Goal: Task Accomplishment & Management: Use online tool/utility

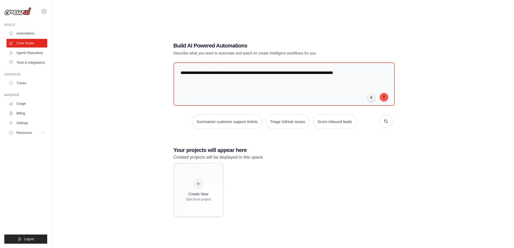
type textarea "**********"
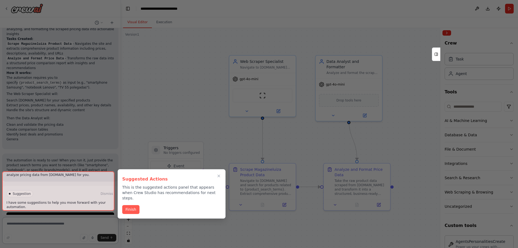
scroll to position [369, 0]
click at [125, 204] on button "Finish" at bounding box center [130, 208] width 17 height 9
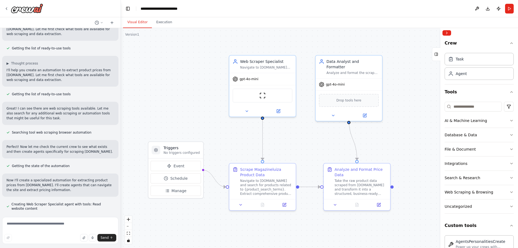
scroll to position [0, 0]
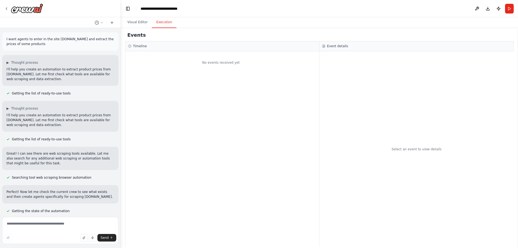
click at [162, 25] on button "Execution" at bounding box center [164, 22] width 25 height 11
click at [145, 21] on button "Visual Editor" at bounding box center [137, 22] width 29 height 11
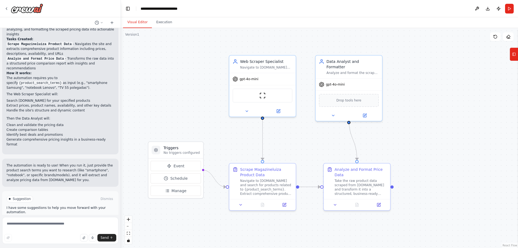
scroll to position [369, 0]
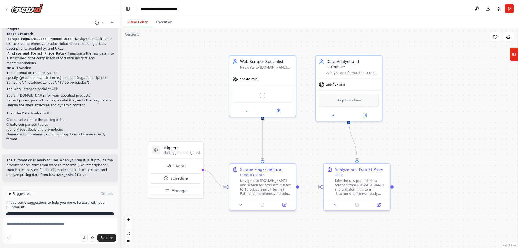
click at [63, 214] on span "Run Automation" at bounding box center [63, 216] width 26 height 4
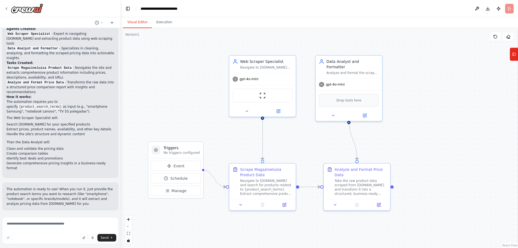
scroll to position [325, 0]
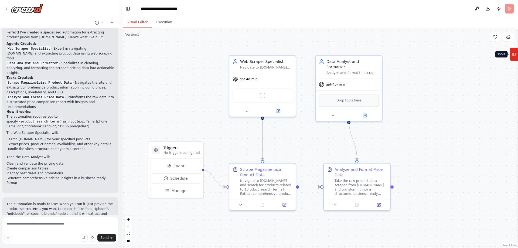
click at [516, 52] on button "Tools" at bounding box center [513, 53] width 8 height 13
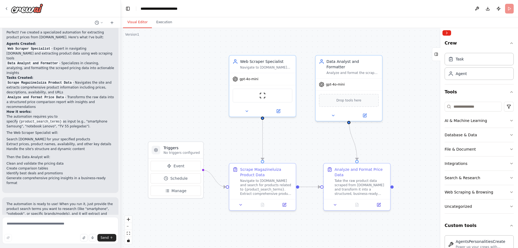
click at [414, 55] on div ".deletable-edge-delete-btn { width: 20px; height: 20px; border: 0px solid #ffff…" at bounding box center [319, 138] width 397 height 220
click at [510, 9] on header "**********" at bounding box center [319, 8] width 397 height 17
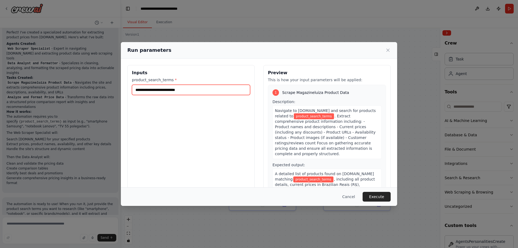
click at [194, 92] on input "product_search_terms *" at bounding box center [191, 90] width 118 height 10
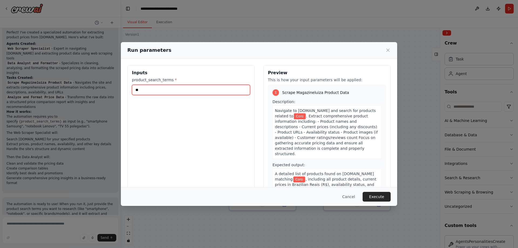
type input "*"
type input "**********"
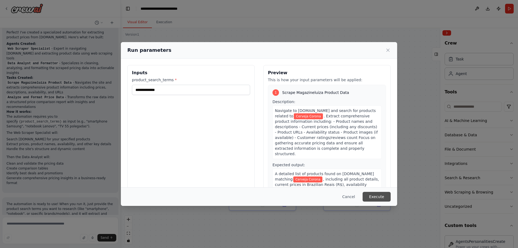
click at [384, 197] on button "Execute" at bounding box center [376, 197] width 28 height 10
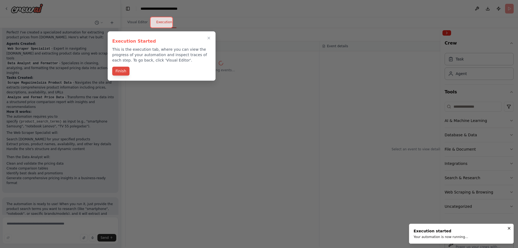
click at [120, 70] on button "Finish" at bounding box center [120, 71] width 17 height 9
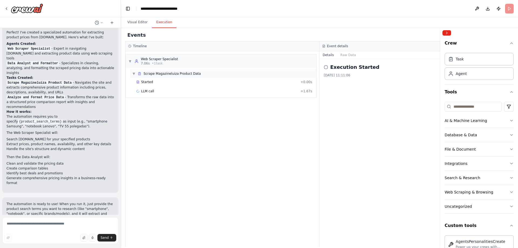
click at [135, 74] on span "▼" at bounding box center [133, 73] width 3 height 4
click at [133, 74] on span "▶" at bounding box center [133, 73] width 3 height 4
click at [131, 61] on span "▼" at bounding box center [129, 61] width 3 height 4
click at [131, 61] on span "▶" at bounding box center [129, 61] width 3 height 4
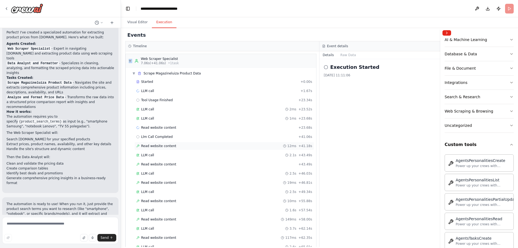
scroll to position [0, 0]
click at [346, 56] on button "Raw Data" at bounding box center [348, 55] width 22 height 8
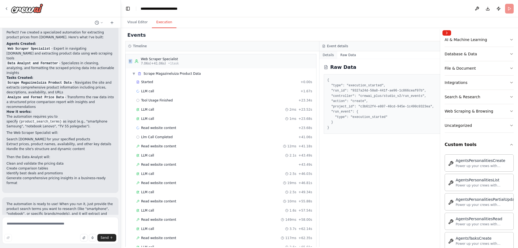
click at [331, 55] on button "Details" at bounding box center [328, 55] width 18 height 8
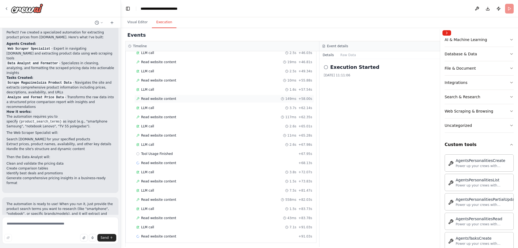
scroll to position [123, 0]
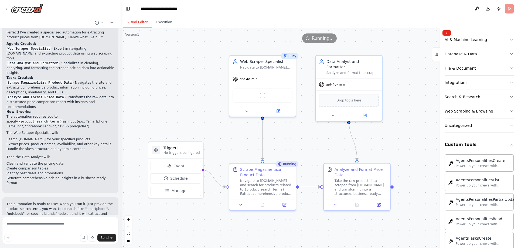
click at [142, 23] on button "Visual Editor" at bounding box center [137, 22] width 29 height 11
click at [241, 205] on icon at bounding box center [240, 203] width 4 height 4
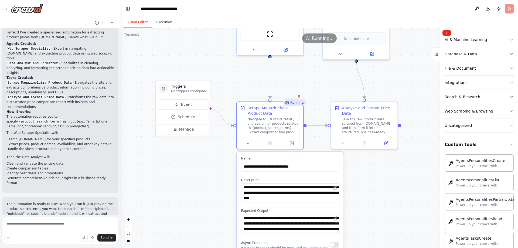
drag, startPoint x: 290, startPoint y: 170, endPoint x: 313, endPoint y: 108, distance: 66.2
click at [313, 108] on div ".deletable-edge-delete-btn { width: 20px; height: 20px; border: 0px solid #ffff…" at bounding box center [319, 138] width 397 height 220
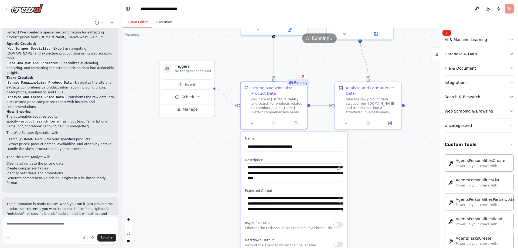
drag, startPoint x: 190, startPoint y: 195, endPoint x: 223, endPoint y: 160, distance: 48.1
click at [195, 174] on div ".deletable-edge-delete-btn { width: 20px; height: 20px; border: 0px solid #ffff…" at bounding box center [319, 138] width 397 height 220
click at [255, 124] on button at bounding box center [252, 122] width 19 height 6
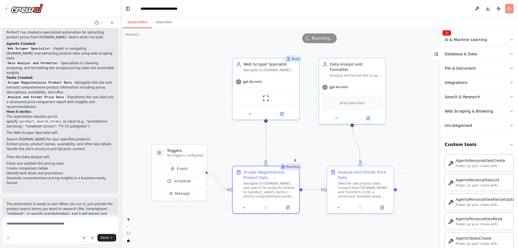
drag, startPoint x: 243, startPoint y: 62, endPoint x: 234, endPoint y: 147, distance: 84.8
click at [234, 147] on div ".deletable-edge-delete-btn { width: 20px; height: 20px; border: 0px solid #ffff…" at bounding box center [319, 138] width 397 height 220
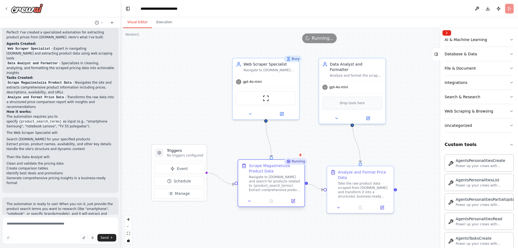
drag, startPoint x: 250, startPoint y: 169, endPoint x: 252, endPoint y: 166, distance: 4.0
click at [252, 166] on div "Scrape Magazineluiza Product Data" at bounding box center [275, 168] width 52 height 11
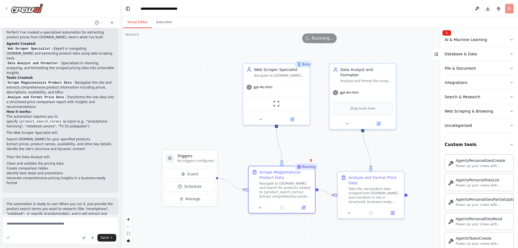
drag, startPoint x: 188, startPoint y: 112, endPoint x: 198, endPoint y: 117, distance: 11.8
click at [198, 117] on div ".deletable-edge-delete-btn { width: 20px; height: 20px; border: 0px solid #ffff…" at bounding box center [319, 138] width 397 height 220
click at [164, 24] on button "Execution" at bounding box center [164, 22] width 25 height 11
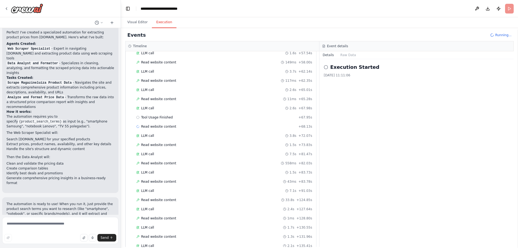
scroll to position [0, 0]
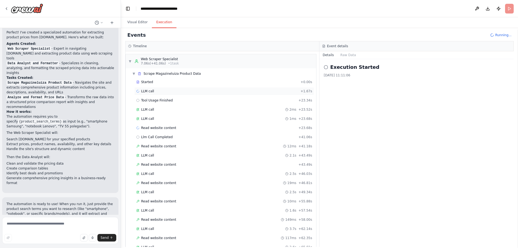
click at [144, 89] on span "LLM call" at bounding box center [147, 91] width 13 height 4
click at [145, 100] on span "Tool Usage Finished" at bounding box center [157, 100] width 32 height 4
click at [146, 108] on span "LLM call" at bounding box center [147, 109] width 13 height 4
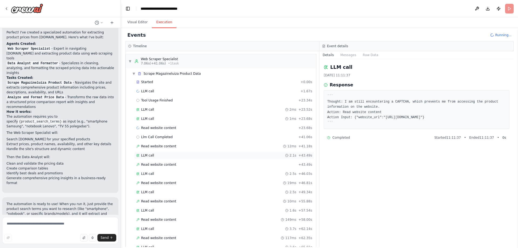
click at [194, 154] on div "LLM call 2.1s + 43.49s" at bounding box center [224, 155] width 176 height 4
click at [197, 159] on div "LLM call 2.1s + 43.49s" at bounding box center [224, 155] width 180 height 8
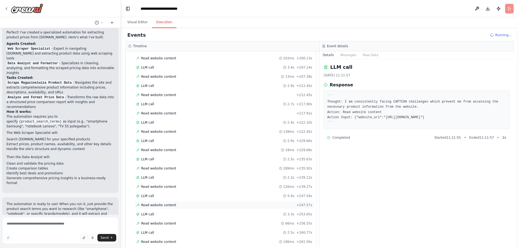
scroll to position [544, 0]
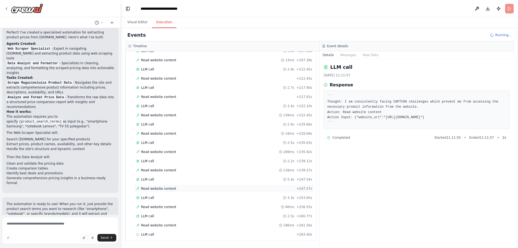
click at [172, 188] on div "Read website content + 247.57s" at bounding box center [224, 188] width 176 height 4
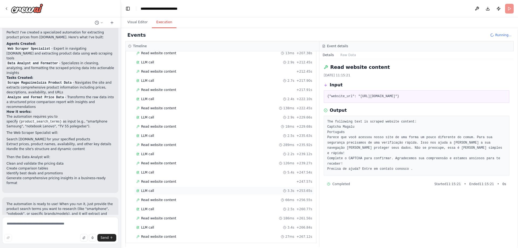
scroll to position [554, 0]
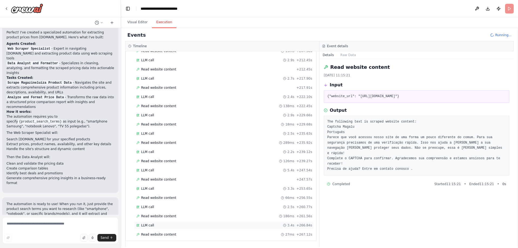
click at [160, 226] on div "LLM call 3.4s + 266.84s" at bounding box center [224, 225] width 176 height 4
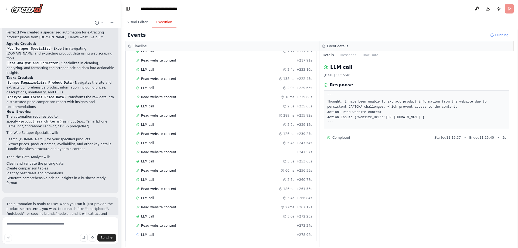
scroll to position [581, 0]
click at [156, 223] on span "Read website content" at bounding box center [158, 225] width 35 height 4
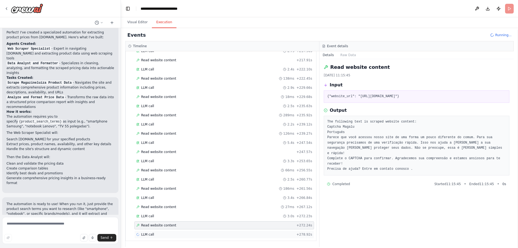
click at [203, 234] on div "LLM call + 278.92s" at bounding box center [224, 234] width 176 height 4
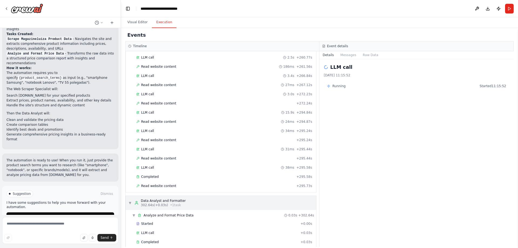
scroll to position [711, 0]
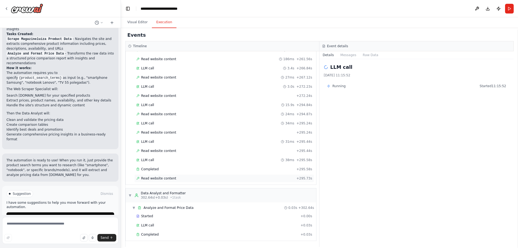
click at [180, 180] on div "Read website content + 295.73s" at bounding box center [224, 178] width 176 height 4
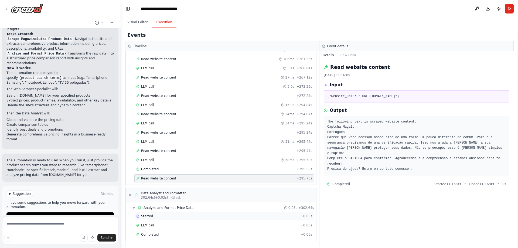
click at [170, 218] on div "Started" at bounding box center [217, 216] width 162 height 4
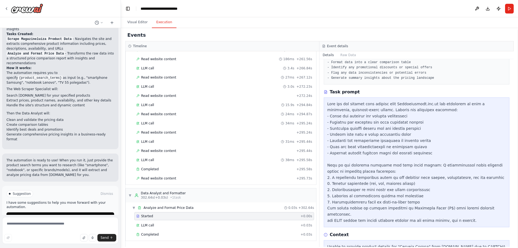
scroll to position [74, 0]
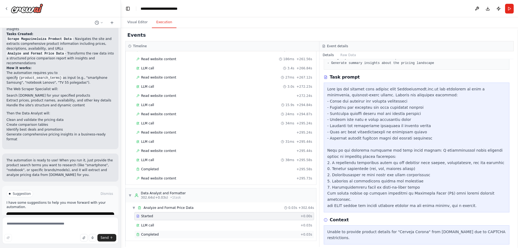
click at [175, 236] on div "Completed" at bounding box center [217, 234] width 162 height 4
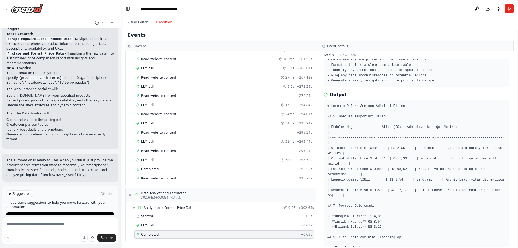
scroll to position [47, 0]
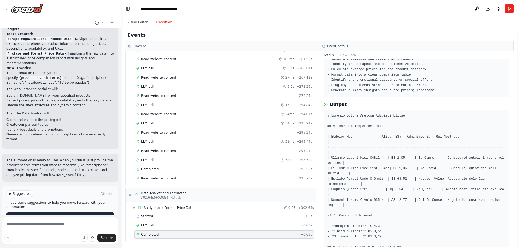
click at [65, 214] on span "Improve automation" at bounding box center [62, 216] width 33 height 4
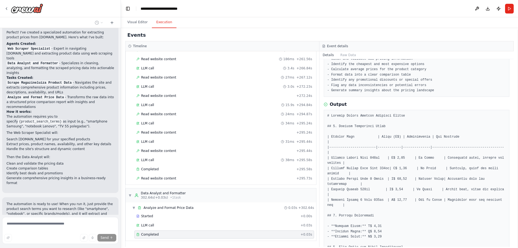
scroll to position [300, 0]
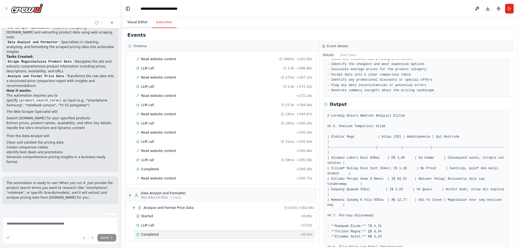
click at [142, 22] on button "Visual Editor" at bounding box center [137, 22] width 29 height 11
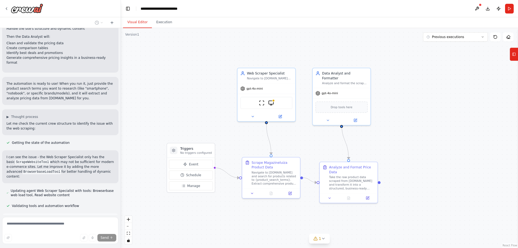
scroll to position [443, 0]
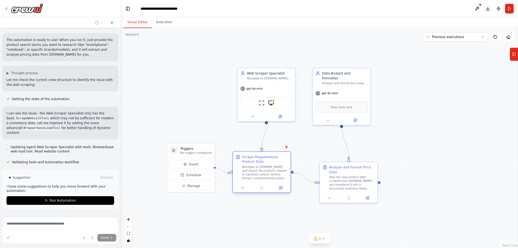
drag, startPoint x: 282, startPoint y: 162, endPoint x: 273, endPoint y: 158, distance: 9.3
click at [273, 158] on div "Scrape Magazineluiza Product Data" at bounding box center [265, 159] width 46 height 9
drag, startPoint x: 338, startPoint y: 168, endPoint x: 357, endPoint y: 157, distance: 21.5
click at [357, 157] on div "Analyze and Format Price Data" at bounding box center [368, 159] width 46 height 9
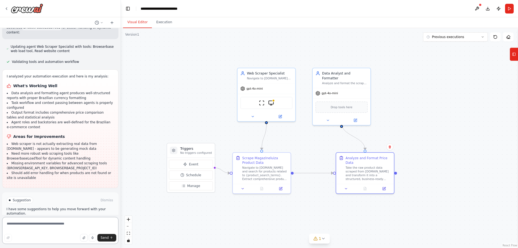
scroll to position [545, 0]
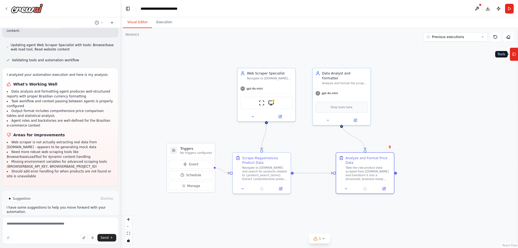
click at [514, 58] on icon at bounding box center [514, 54] width 4 height 9
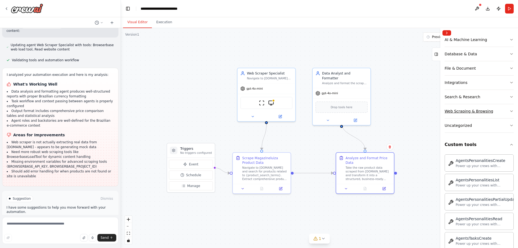
click at [509, 110] on icon "button" at bounding box center [511, 111] width 4 height 4
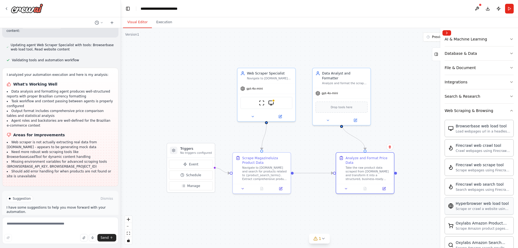
scroll to position [54, 0]
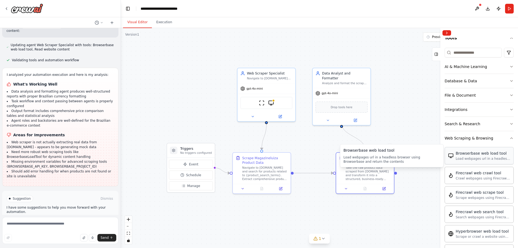
click at [481, 160] on div "Load webpages url in a headless browser using Browserbase and return the conten…" at bounding box center [482, 158] width 54 height 4
click at [470, 158] on div "Load webpages url in a headless browser using Browserbase and return the conten…" at bounding box center [482, 158] width 54 height 4
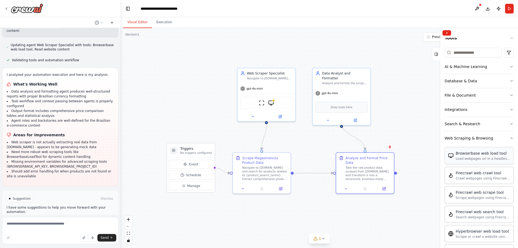
click at [468, 156] on div "Browserbase web load tool Load webpages url in a headless browser using Browser…" at bounding box center [482, 155] width 54 height 10
click at [477, 8] on button at bounding box center [476, 9] width 9 height 10
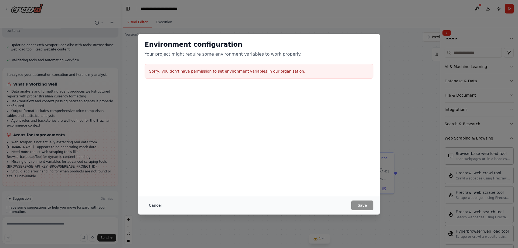
click at [156, 204] on button "Cancel" at bounding box center [155, 205] width 21 height 10
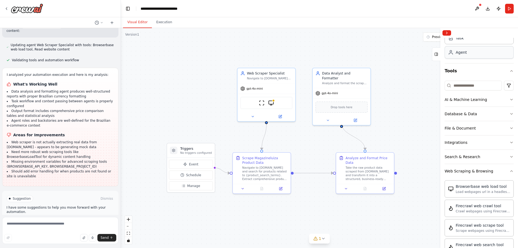
scroll to position [0, 0]
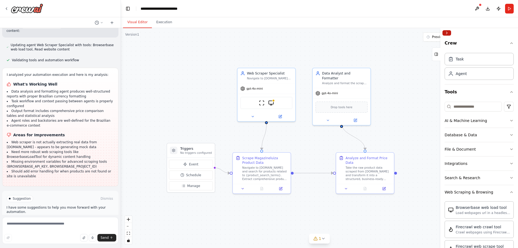
click at [447, 32] on button "Collapse right sidebar" at bounding box center [446, 32] width 9 height 5
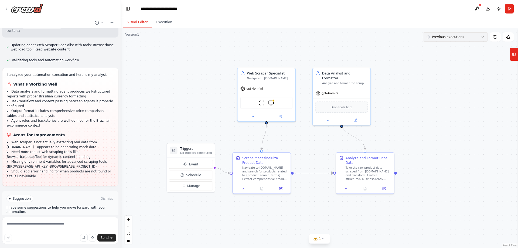
click at [448, 38] on span "Previous executions" at bounding box center [448, 37] width 32 height 4
click at [450, 38] on span "Previous executions" at bounding box center [448, 37] width 32 height 4
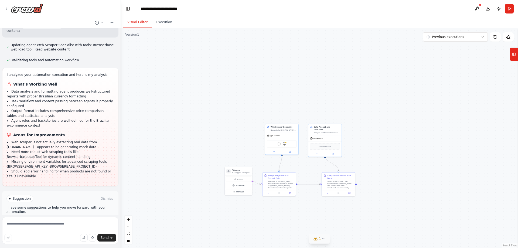
click at [320, 240] on span "1" at bounding box center [320, 238] width 2 height 5
click at [283, 232] on div "Tool BrowserbaseLoadTool is not configured. Missing environment variables: BROW…" at bounding box center [319, 236] width 190 height 11
click at [282, 235] on span "Tool BrowserbaseLoadTool is not configured. Missing environment variables: BROW…" at bounding box center [322, 236] width 183 height 9
click at [282, 237] on span "Tool BrowserbaseLoadTool is not configured. Missing environment variables: BROW…" at bounding box center [322, 236] width 183 height 9
drag, startPoint x: 283, startPoint y: 238, endPoint x: 291, endPoint y: 237, distance: 7.8
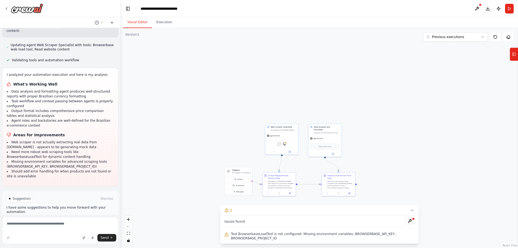
click at [284, 238] on span "Tool BrowserbaseLoadTool is not configured. Missing environment variables: BROW…" at bounding box center [322, 236] width 183 height 9
drag, startPoint x: 291, startPoint y: 237, endPoint x: 306, endPoint y: 234, distance: 15.7
click at [291, 237] on span "Tool BrowserbaseLoadTool is not configured. Missing environment variables: BROW…" at bounding box center [322, 236] width 183 height 9
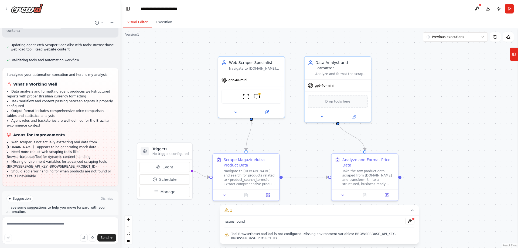
drag, startPoint x: 298, startPoint y: 143, endPoint x: 304, endPoint y: 130, distance: 14.6
click at [304, 130] on div ".deletable-edge-delete-btn { width: 20px; height: 20px; border: 0px solid #ffff…" at bounding box center [319, 138] width 397 height 220
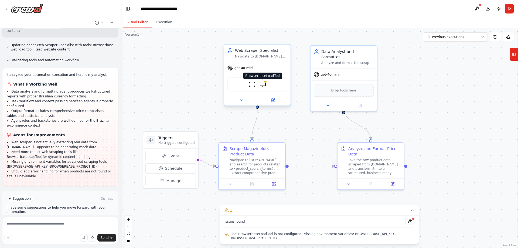
click at [261, 85] on img at bounding box center [262, 84] width 6 height 6
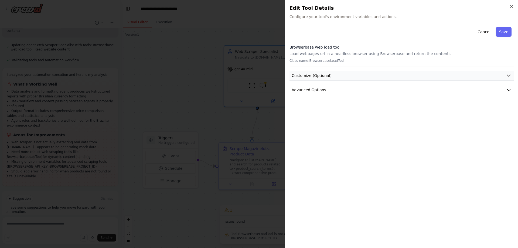
click at [347, 74] on button "Customize (Optional)" at bounding box center [401, 76] width 224 height 10
click at [325, 88] on button "Advanced Options" at bounding box center [401, 90] width 224 height 10
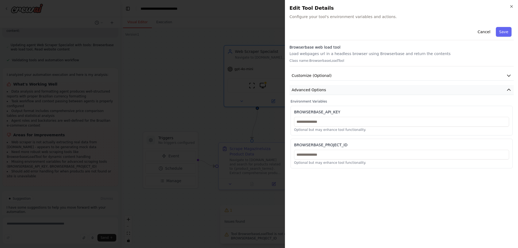
click at [355, 88] on button "Advanced Options" at bounding box center [401, 90] width 224 height 10
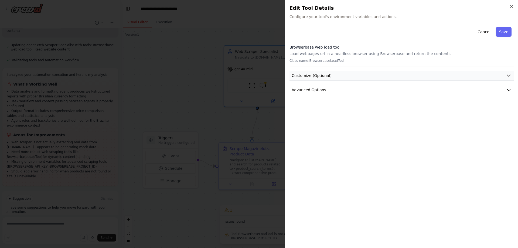
click at [347, 73] on button "Customize (Optional)" at bounding box center [401, 76] width 224 height 10
click at [348, 86] on button "Advanced Options" at bounding box center [401, 90] width 224 height 10
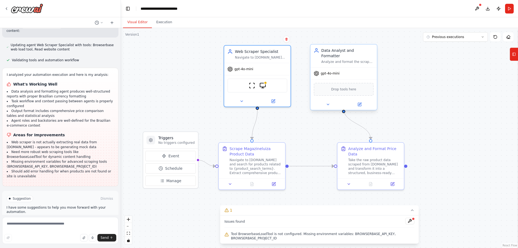
click at [337, 87] on span "Drop tools here" at bounding box center [343, 89] width 25 height 5
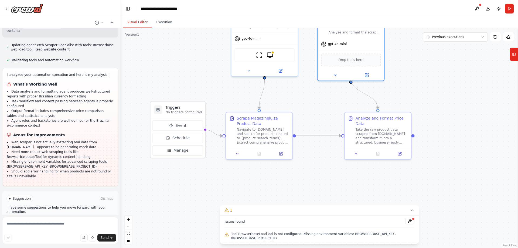
drag, startPoint x: 183, startPoint y: 90, endPoint x: 198, endPoint y: 85, distance: 16.1
click at [198, 85] on div ".deletable-edge-delete-btn { width: 20px; height: 20px; border: 0px solid #ffff…" at bounding box center [319, 138] width 397 height 220
click at [263, 54] on div "ScrapeWebsiteTool BrowserbaseLoadTool" at bounding box center [265, 54] width 60 height 14
click at [274, 58] on div "ScrapeWebsiteTool BrowserbaseLoadTool" at bounding box center [265, 54] width 60 height 14
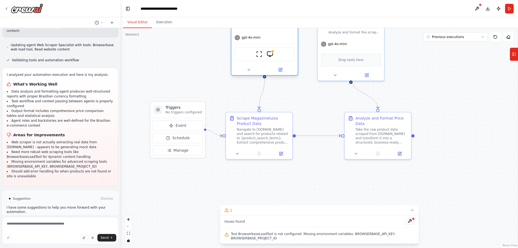
click at [256, 58] on div "ScrapeWebsiteTool BrowserbaseLoadTool" at bounding box center [265, 54] width 60 height 14
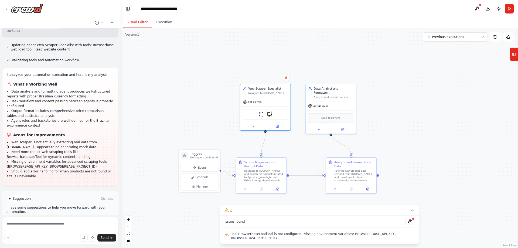
drag, startPoint x: 300, startPoint y: 69, endPoint x: 299, endPoint y: 97, distance: 27.8
click at [299, 97] on div ".deletable-edge-delete-btn { width: 20px; height: 20px; border: 0px solid #ffff…" at bounding box center [319, 138] width 397 height 220
click at [270, 112] on img at bounding box center [269, 112] width 5 height 5
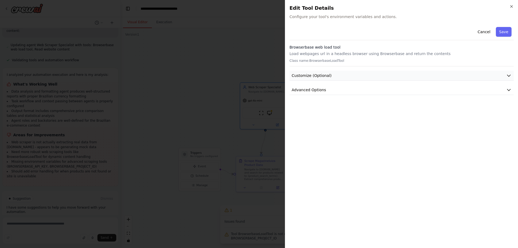
click at [331, 75] on button "Customize (Optional)" at bounding box center [401, 76] width 224 height 10
click at [321, 75] on span "Customize (Optional)" at bounding box center [312, 75] width 40 height 5
click at [314, 89] on span "Advanced Options" at bounding box center [309, 89] width 35 height 5
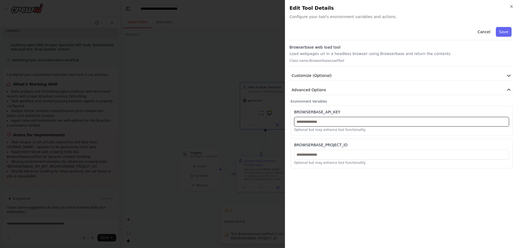
click at [317, 119] on input "text" at bounding box center [401, 122] width 215 height 10
paste input "**********"
type input "**********"
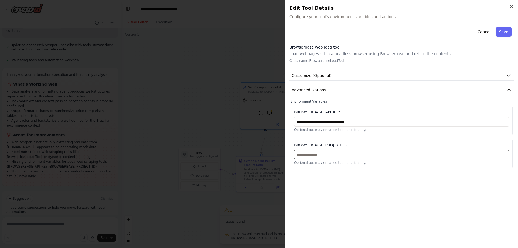
click at [325, 155] on input "text" at bounding box center [401, 155] width 215 height 10
paste input "**********"
type input "**********"
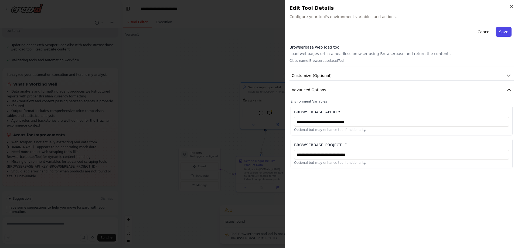
click at [502, 33] on button "Save" at bounding box center [504, 32] width 16 height 10
click at [502, 31] on button "Save" at bounding box center [504, 32] width 16 height 10
click at [484, 32] on button "Cancel" at bounding box center [483, 32] width 19 height 10
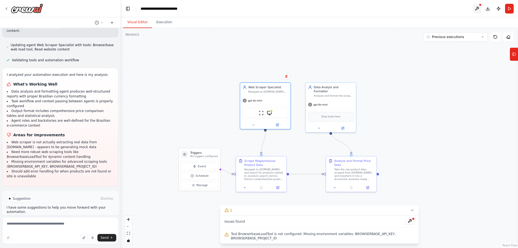
click at [478, 6] on button at bounding box center [476, 9] width 9 height 10
click at [476, 7] on div at bounding box center [476, 9] width 9 height 10
click at [476, 9] on div at bounding box center [476, 9] width 9 height 10
click at [427, 13] on header "**********" at bounding box center [319, 8] width 397 height 17
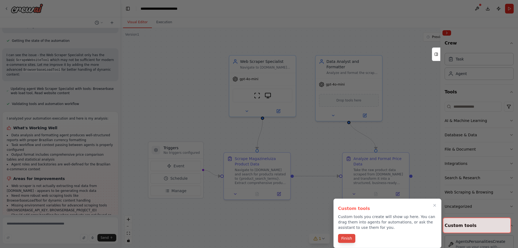
click at [345, 239] on button "Finish" at bounding box center [346, 238] width 17 height 9
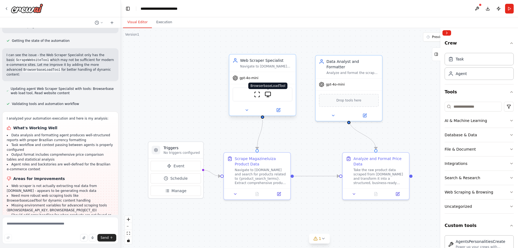
click at [268, 94] on img at bounding box center [268, 94] width 6 height 6
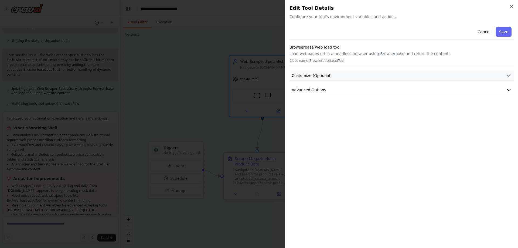
click at [329, 75] on button "Customize (Optional)" at bounding box center [401, 76] width 224 height 10
click at [316, 74] on span "Customize (Optional)" at bounding box center [312, 75] width 40 height 5
click at [315, 91] on span "Advanced Options" at bounding box center [309, 89] width 35 height 5
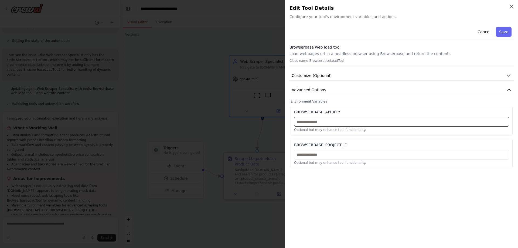
click at [324, 121] on input "text" at bounding box center [401, 122] width 215 height 10
paste input "**********"
type input "**********"
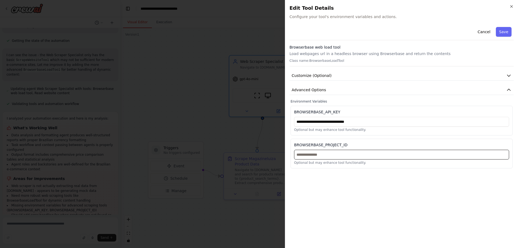
click at [319, 155] on input "text" at bounding box center [401, 155] width 215 height 10
paste input "**********"
type input "**********"
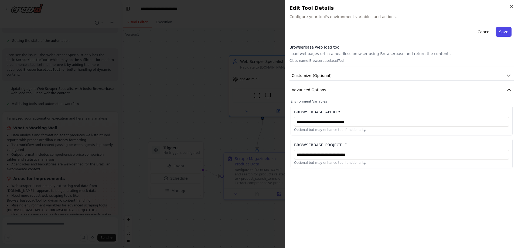
click at [506, 34] on button "Save" at bounding box center [504, 32] width 16 height 10
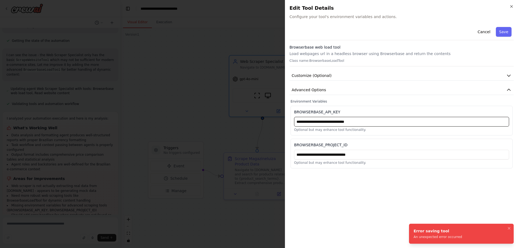
drag, startPoint x: 367, startPoint y: 122, endPoint x: 273, endPoint y: 126, distance: 94.2
click at [273, 126] on body "I want agents to enter in the site [DOMAIN_NAME] and extract the prices of some…" at bounding box center [259, 124] width 518 height 248
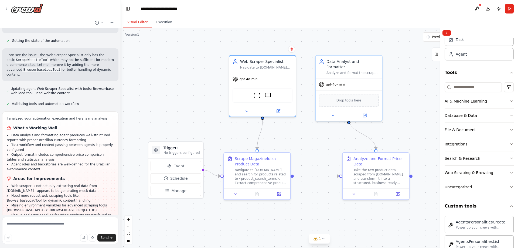
scroll to position [27, 0]
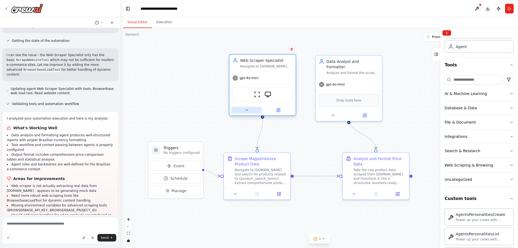
click at [248, 111] on icon at bounding box center [247, 110] width 4 height 4
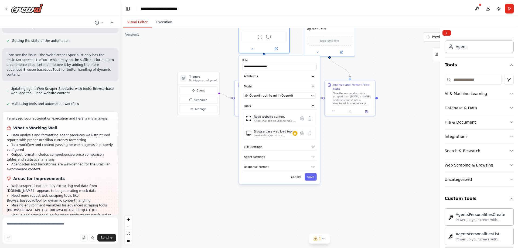
drag, startPoint x: 364, startPoint y: 212, endPoint x: 326, endPoint y: 151, distance: 71.9
click at [311, 146] on icon "button" at bounding box center [312, 147] width 4 height 4
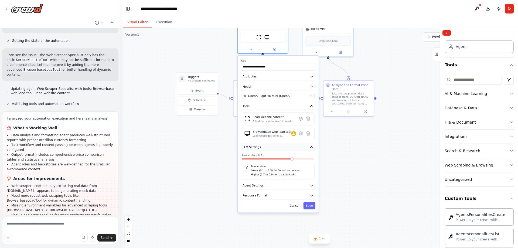
click at [311, 146] on icon "button" at bounding box center [311, 146] width 2 height 1
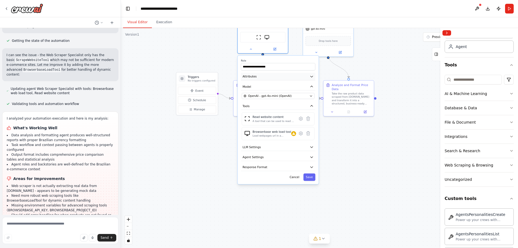
click at [312, 78] on icon "button" at bounding box center [312, 76] width 4 height 4
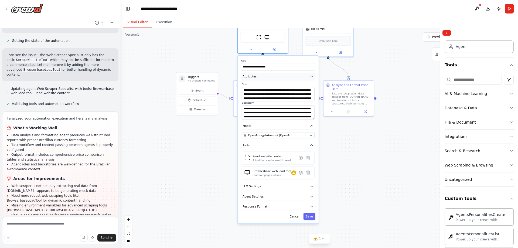
click at [311, 76] on icon "button" at bounding box center [311, 76] width 2 height 1
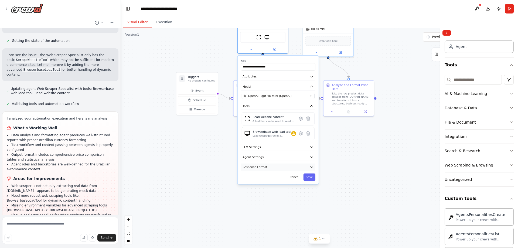
click at [311, 168] on icon "button" at bounding box center [312, 167] width 4 height 4
click at [310, 166] on icon "button" at bounding box center [312, 167] width 4 height 4
click at [311, 157] on icon "button" at bounding box center [311, 156] width 2 height 1
click at [265, 78] on button "Attributes" at bounding box center [278, 77] width 74 height 8
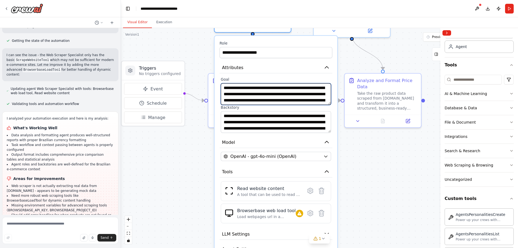
click at [317, 100] on textarea "**********" at bounding box center [276, 94] width 110 height 22
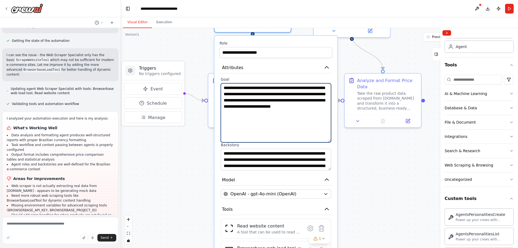
drag, startPoint x: 329, startPoint y: 104, endPoint x: 330, endPoint y: 142, distance: 37.5
click at [330, 142] on textarea "**********" at bounding box center [276, 112] width 110 height 59
click at [282, 109] on textarea "**********" at bounding box center [276, 112] width 110 height 59
click at [296, 111] on textarea "**********" at bounding box center [276, 112] width 110 height 59
click at [276, 118] on textarea "**********" at bounding box center [276, 112] width 110 height 59
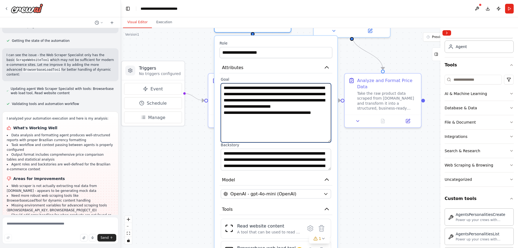
click at [324, 117] on textarea "**********" at bounding box center [276, 112] width 110 height 59
type textarea "**********"
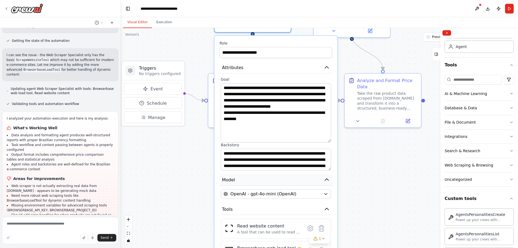
click at [292, 176] on button "Model" at bounding box center [276, 180] width 113 height 12
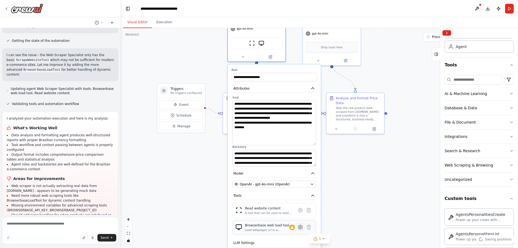
click at [300, 229] on icon at bounding box center [300, 227] width 4 height 4
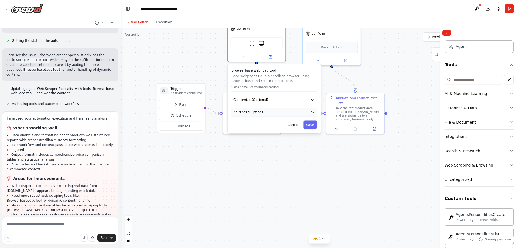
click at [312, 113] on icon "button" at bounding box center [312, 112] width 5 height 5
click at [312, 112] on icon "button" at bounding box center [312, 112] width 3 height 1
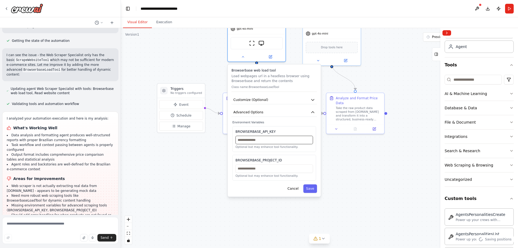
click at [292, 143] on input "text" at bounding box center [273, 140] width 77 height 8
paste input "**********"
type input "**********"
click at [269, 170] on input "text" at bounding box center [273, 168] width 77 height 8
paste input "**********"
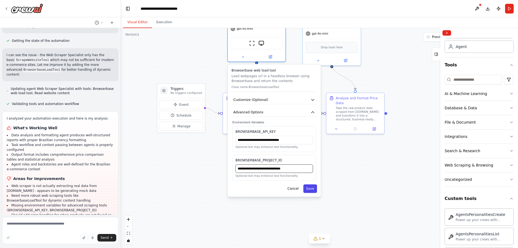
type input "**********"
click at [310, 191] on button "Save" at bounding box center [310, 188] width 14 height 8
click at [312, 190] on button "Save" at bounding box center [310, 188] width 14 height 8
click at [312, 190] on div "Cancel Saving..." at bounding box center [273, 188] width 85 height 8
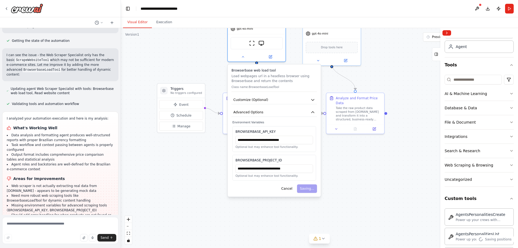
click at [312, 190] on div "Cancel Saving..." at bounding box center [273, 188] width 85 height 8
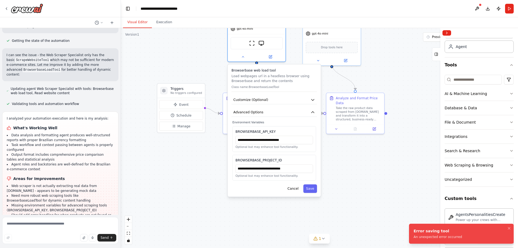
click at [440, 239] on li "Error saving tool An unexpected error occurred" at bounding box center [461, 234] width 105 height 20
click at [439, 235] on div "An unexpected error occurred" at bounding box center [437, 237] width 49 height 4
click at [298, 192] on button "Cancel" at bounding box center [292, 188] width 17 height 8
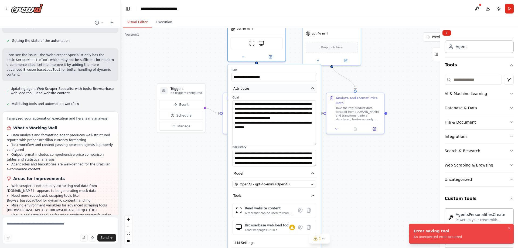
click at [313, 89] on icon "button" at bounding box center [312, 88] width 5 height 5
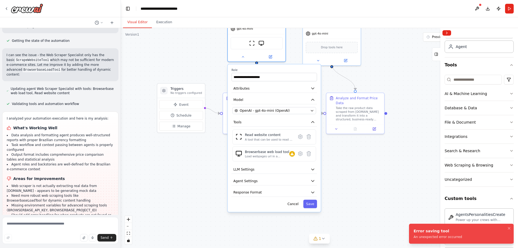
click at [366, 170] on div ".deletable-edge-delete-btn { width: 20px; height: 20px; border: 0px solid #ffff…" at bounding box center [319, 138] width 397 height 220
click at [354, 197] on div ".deletable-edge-delete-btn { width: 20px; height: 20px; border: 0px solid #ffff…" at bounding box center [319, 138] width 397 height 220
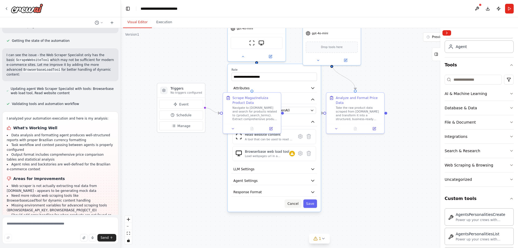
click at [293, 206] on button "Cancel" at bounding box center [292, 203] width 17 height 8
click at [296, 203] on button "Cancel" at bounding box center [292, 203] width 17 height 8
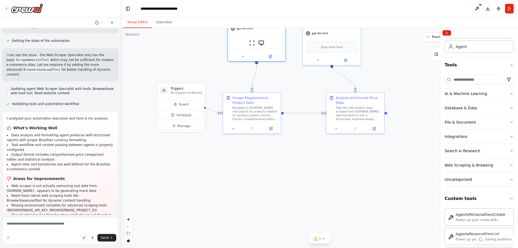
drag, startPoint x: 338, startPoint y: 168, endPoint x: 292, endPoint y: 130, distance: 60.1
click at [338, 168] on div ".deletable-edge-delete-btn { width: 20px; height: 20px; border: 0px solid #ffff…" at bounding box center [319, 138] width 397 height 220
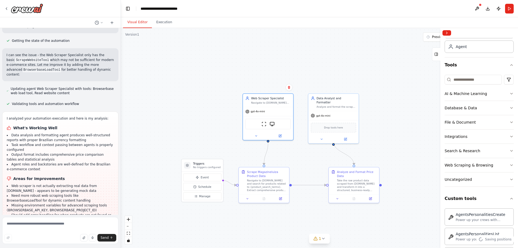
drag, startPoint x: 293, startPoint y: 88, endPoint x: 302, endPoint y: 163, distance: 75.9
click at [302, 163] on div ".deletable-edge-delete-btn { width: 20px; height: 20px; border: 0px solid #ffff…" at bounding box center [319, 138] width 397 height 220
click at [255, 134] on icon at bounding box center [255, 134] width 3 height 3
click at [256, 133] on icon at bounding box center [255, 134] width 3 height 3
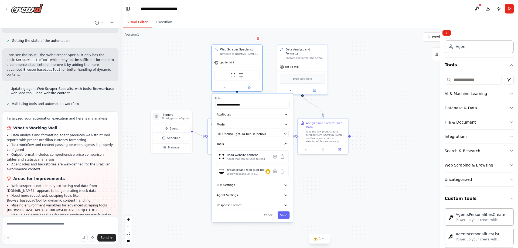
drag, startPoint x: 350, startPoint y: 205, endPoint x: 323, endPoint y: 169, distance: 44.7
click at [325, 171] on div ".deletable-edge-delete-btn { width: 20px; height: 20px; border: 0px solid #ffff…" at bounding box center [319, 138] width 397 height 220
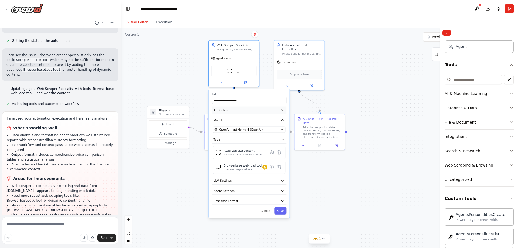
click at [282, 110] on icon "button" at bounding box center [282, 110] width 4 height 4
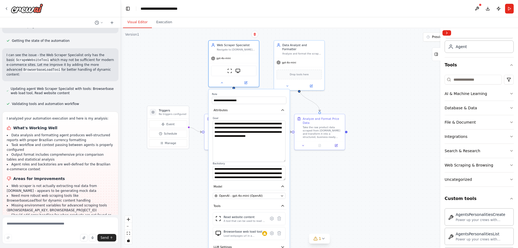
drag, startPoint x: 284, startPoint y: 133, endPoint x: 287, endPoint y: 160, distance: 27.2
click at [287, 160] on div "**********" at bounding box center [248, 186] width 81 height 194
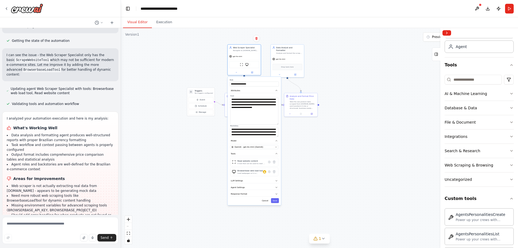
drag, startPoint x: 326, startPoint y: 175, endPoint x: 311, endPoint y: 148, distance: 31.2
click at [311, 148] on div ".deletable-edge-delete-btn { width: 20px; height: 20px; border: 0px solid #ffff…" at bounding box center [319, 138] width 397 height 220
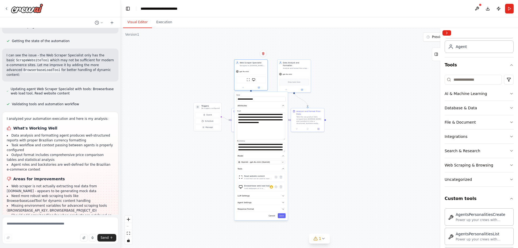
scroll to position [501, 0]
click at [478, 8] on button at bounding box center [476, 9] width 9 height 10
click at [329, 94] on div ".deletable-edge-delete-btn { width: 20px; height: 20px; border: 0px solid #ffff…" at bounding box center [319, 138] width 397 height 220
click at [200, 80] on div ".deletable-edge-delete-btn { width: 20px; height: 20px; border: 0px solid #ffff…" at bounding box center [319, 138] width 397 height 220
click at [210, 88] on div ".deletable-edge-delete-btn { width: 20px; height: 20px; border: 0px solid #ffff…" at bounding box center [319, 138] width 397 height 220
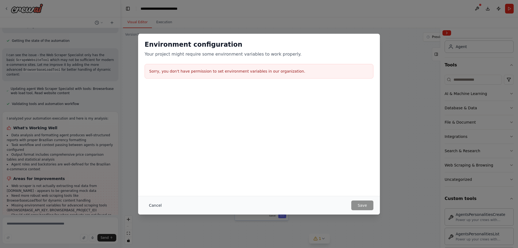
click at [159, 206] on button "Cancel" at bounding box center [155, 205] width 21 height 10
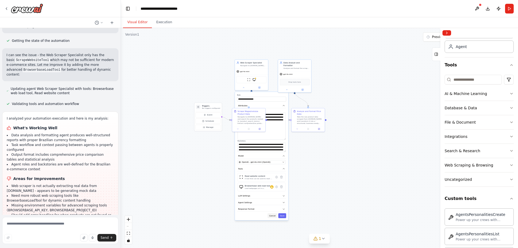
click at [274, 216] on button "Cancel" at bounding box center [273, 215] width 10 height 5
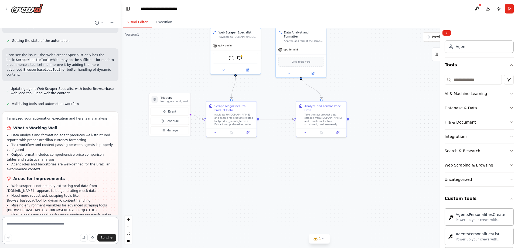
click at [65, 225] on textarea at bounding box center [60, 230] width 116 height 27
type textarea "**********"
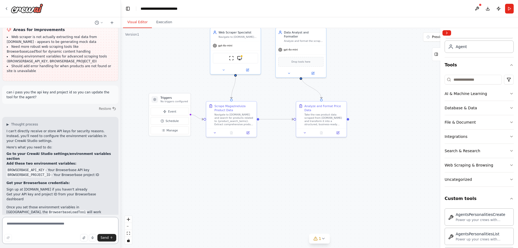
scroll to position [655, 0]
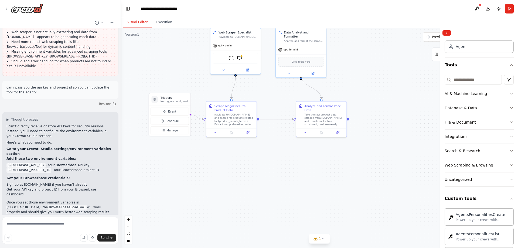
drag, startPoint x: 5, startPoint y: 200, endPoint x: 80, endPoint y: 205, distance: 75.2
click at [80, 205] on div "▶ Thought process I can't directly receive or store API keys for security reaso…" at bounding box center [60, 176] width 116 height 128
click at [81, 226] on p "The automation is already configured to use the improved tool - it just needs t…" at bounding box center [60, 231] width 108 height 10
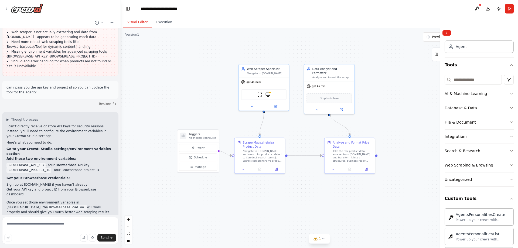
drag, startPoint x: 259, startPoint y: 182, endPoint x: 260, endPoint y: 214, distance: 31.8
click at [260, 216] on div ".deletable-edge-delete-btn { width: 20px; height: 20px; border: 0px solid #ffff…" at bounding box center [319, 138] width 397 height 220
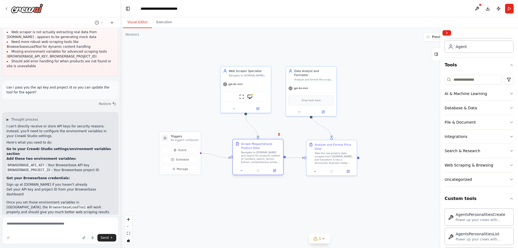
drag, startPoint x: 245, startPoint y: 146, endPoint x: 262, endPoint y: 161, distance: 22.7
click at [260, 147] on div "Scrape Magazineluiza Product Data" at bounding box center [261, 146] width 40 height 8
click at [320, 237] on span "1" at bounding box center [320, 238] width 2 height 5
click at [410, 220] on button at bounding box center [409, 221] width 9 height 6
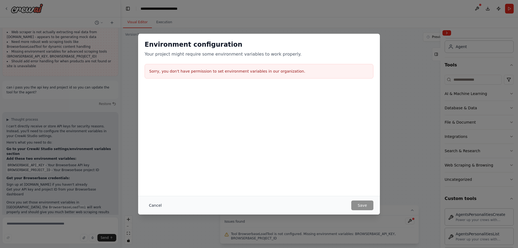
click at [154, 202] on button "Cancel" at bounding box center [155, 205] width 21 height 10
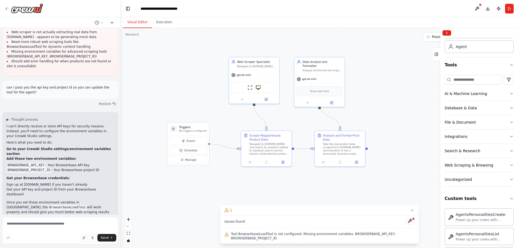
drag, startPoint x: 187, startPoint y: 193, endPoint x: 196, endPoint y: 181, distance: 14.9
click at [196, 183] on div ".deletable-edge-delete-btn { width: 20px; height: 20px; border: 0px solid #ffff…" at bounding box center [319, 138] width 397 height 220
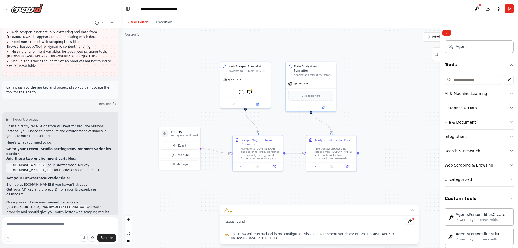
drag, startPoint x: 187, startPoint y: 77, endPoint x: 177, endPoint y: 83, distance: 11.5
click at [177, 83] on div ".deletable-edge-delete-btn { width: 20px; height: 20px; border: 0px solid #ffff…" at bounding box center [319, 138] width 397 height 220
click at [414, 211] on icon at bounding box center [412, 210] width 4 height 4
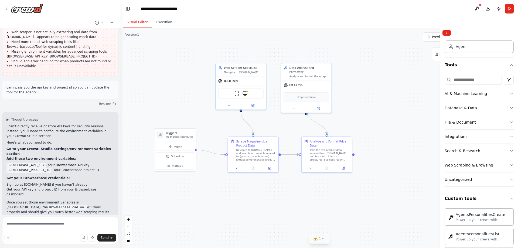
drag, startPoint x: 171, startPoint y: 108, endPoint x: 163, endPoint y: 105, distance: 8.9
click at [163, 105] on div ".deletable-edge-delete-btn { width: 20px; height: 20px; border: 0px solid #ffff…" at bounding box center [319, 138] width 397 height 220
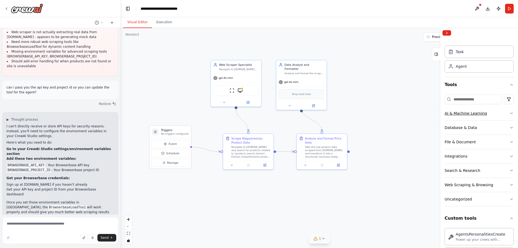
scroll to position [0, 0]
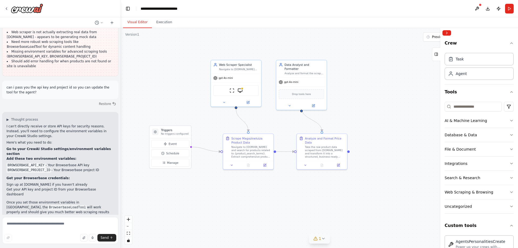
click at [509, 191] on div "Crew Task Agent Tools AI & Machine Learning Database & Data File & Document Int…" at bounding box center [479, 143] width 78 height 210
click at [509, 191] on icon "button" at bounding box center [511, 192] width 4 height 4
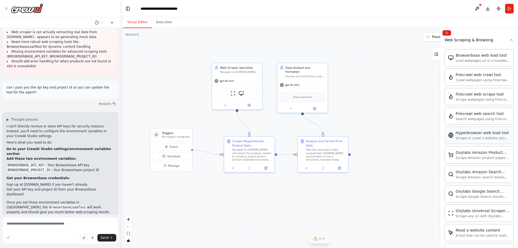
scroll to position [162, 0]
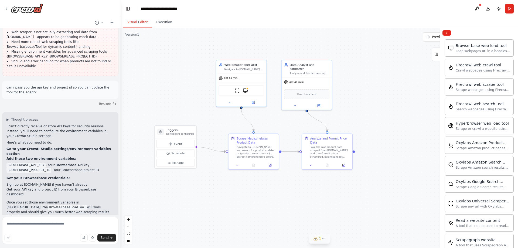
drag, startPoint x: 385, startPoint y: 100, endPoint x: 394, endPoint y: 101, distance: 8.4
click at [393, 101] on div ".deletable-edge-delete-btn { width: 20px; height: 20px; border: 0px solid #ffff…" at bounding box center [319, 138] width 397 height 220
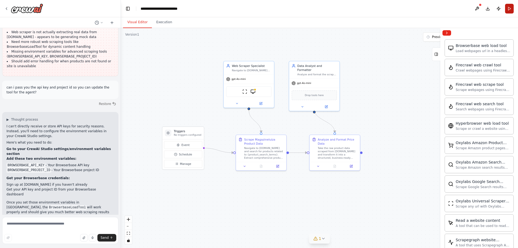
click at [506, 9] on button "Run" at bounding box center [509, 9] width 9 height 10
click at [164, 24] on button "Execution" at bounding box center [164, 22] width 25 height 11
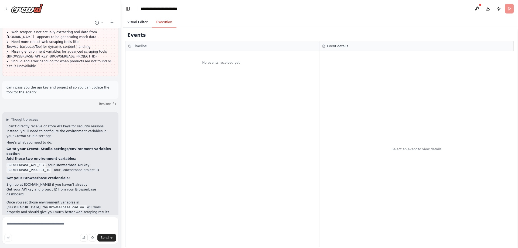
click at [140, 23] on button "Visual Editor" at bounding box center [137, 22] width 29 height 11
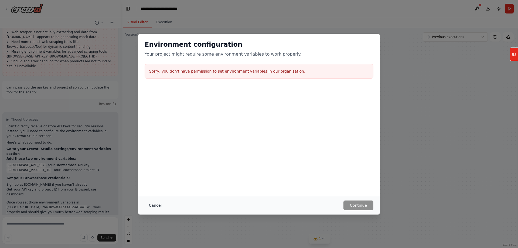
click at [156, 205] on button "Cancel" at bounding box center [155, 205] width 21 height 10
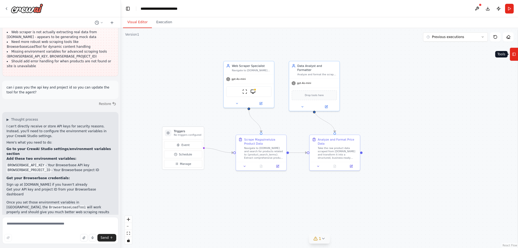
click at [513, 56] on icon at bounding box center [514, 54] width 4 height 9
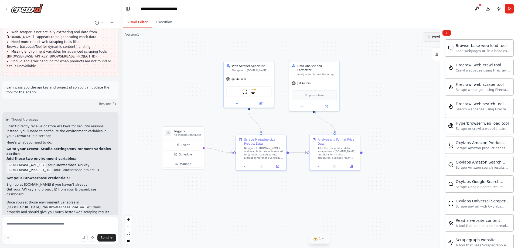
click at [434, 39] on button "Previous executions" at bounding box center [455, 36] width 65 height 9
drag, startPoint x: 383, startPoint y: 153, endPoint x: 441, endPoint y: 77, distance: 94.9
click at [384, 153] on div ".deletable-edge-delete-btn { width: 20px; height: 20px; border: 0px solid #ffff…" at bounding box center [319, 138] width 397 height 220
click at [509, 7] on button "Run" at bounding box center [509, 9] width 9 height 10
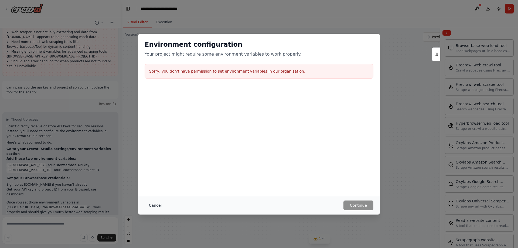
click at [157, 204] on button "Cancel" at bounding box center [155, 205] width 21 height 10
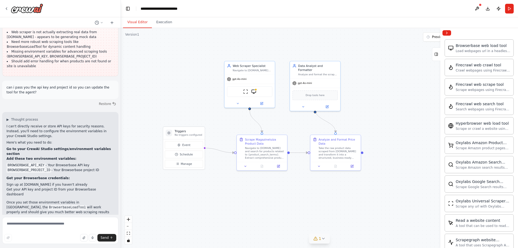
click at [164, 57] on div ".deletable-edge-delete-btn { width: 20px; height: 20px; border: 0px solid #ffff…" at bounding box center [319, 138] width 397 height 220
click at [444, 31] on button "Collapse right sidebar" at bounding box center [446, 32] width 9 height 5
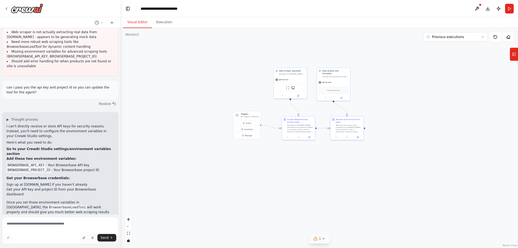
drag, startPoint x: 397, startPoint y: 88, endPoint x: 387, endPoint y: 96, distance: 12.4
click at [387, 96] on div ".deletable-edge-delete-btn { width: 20px; height: 20px; border: 0px solid #ffff…" at bounding box center [319, 138] width 397 height 220
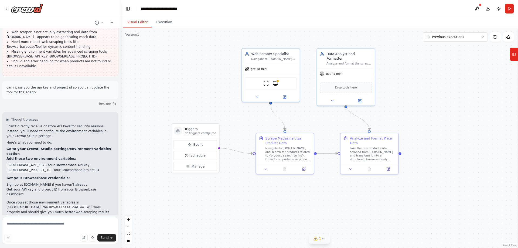
drag, startPoint x: 375, startPoint y: 91, endPoint x: 427, endPoint y: 79, distance: 53.6
click at [427, 79] on div ".deletable-edge-delete-btn { width: 20px; height: 20px; border: 0px solid #ffff…" at bounding box center [319, 138] width 397 height 220
click at [321, 238] on icon at bounding box center [323, 238] width 4 height 4
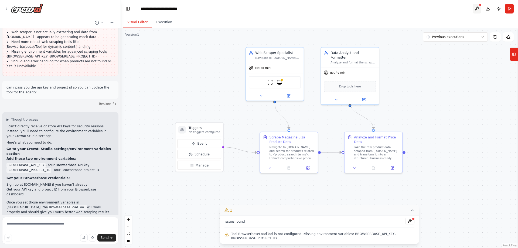
click at [478, 7] on button at bounding box center [476, 9] width 9 height 10
click at [475, 9] on div at bounding box center [476, 9] width 9 height 10
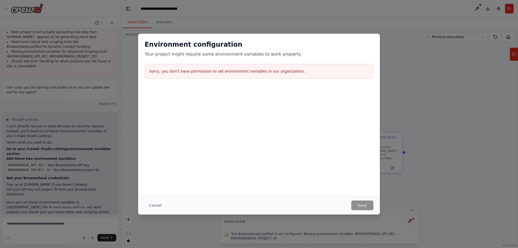
click at [153, 205] on button "Cancel" at bounding box center [155, 205] width 21 height 10
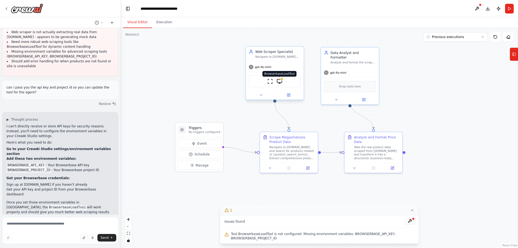
click at [277, 81] on img at bounding box center [280, 81] width 6 height 6
click at [279, 82] on img at bounding box center [280, 81] width 6 height 6
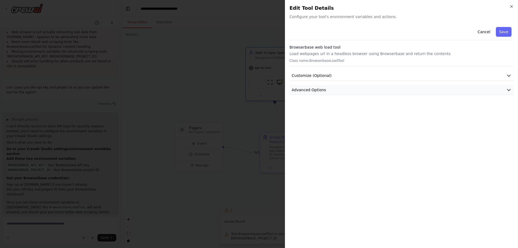
click at [332, 91] on button "Advanced Options" at bounding box center [401, 90] width 224 height 10
